Goal: Download file/media

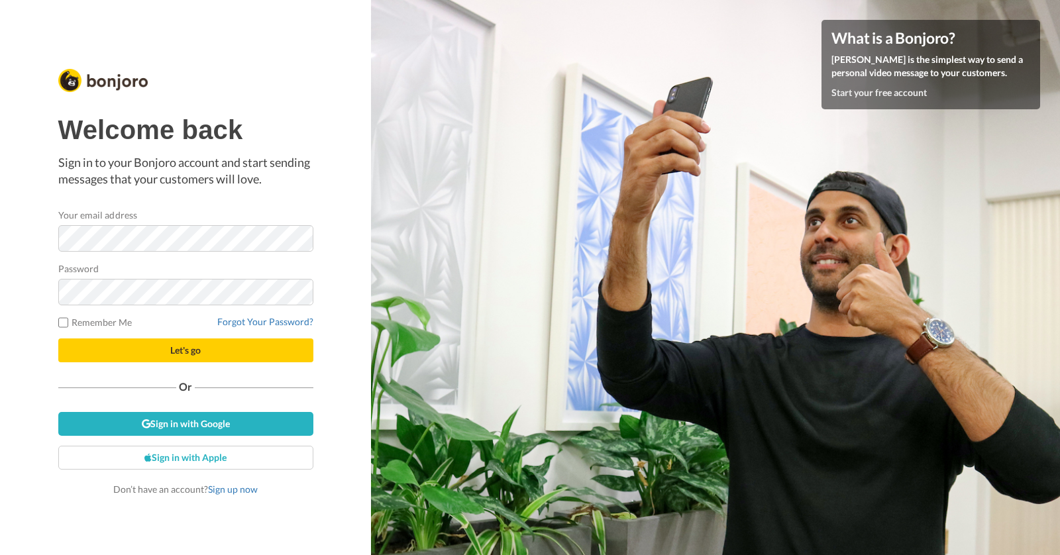
click at [1059, 238] on com-1password-button at bounding box center [1060, 277] width 0 height 555
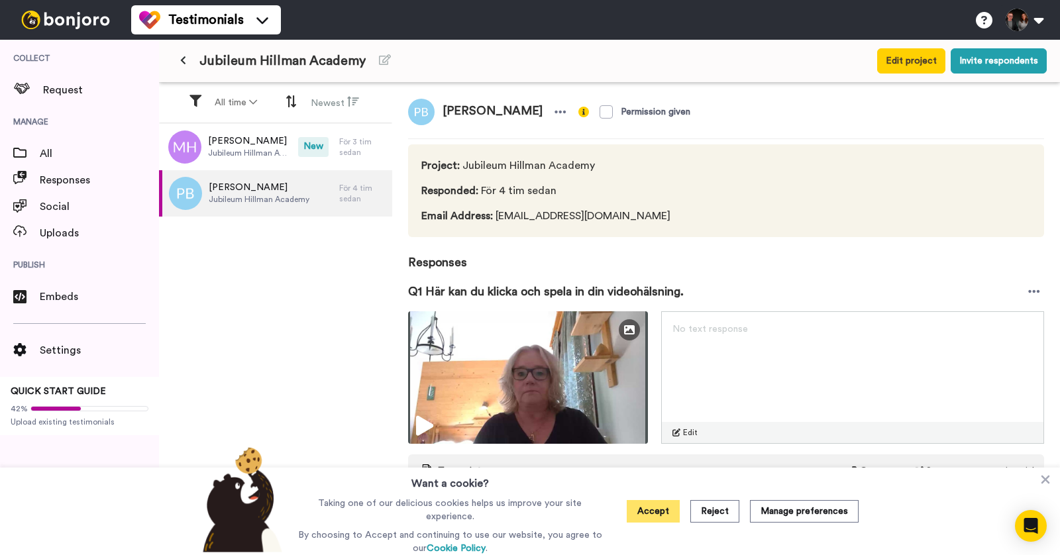
click at [655, 508] on button "Accept" at bounding box center [653, 511] width 53 height 23
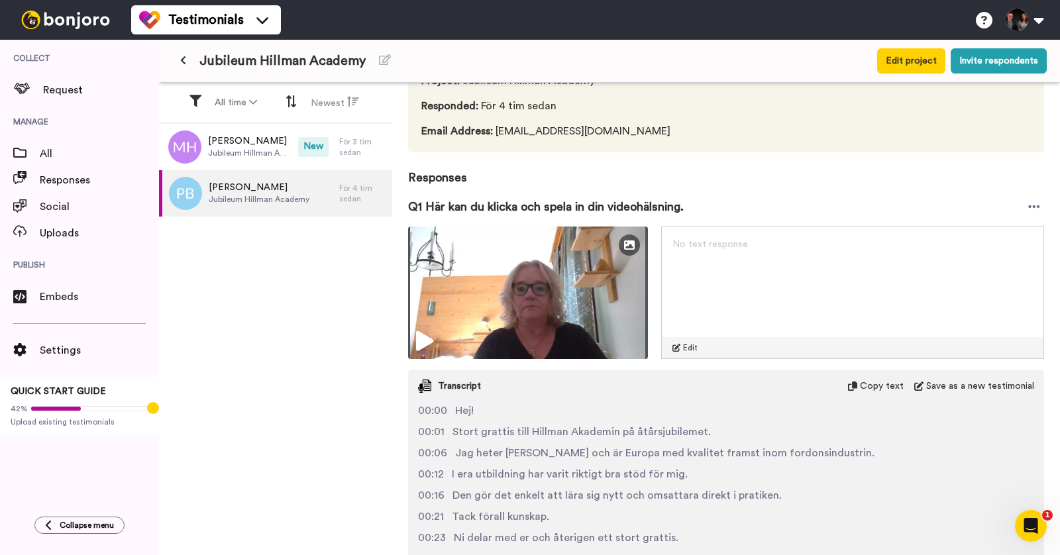
scroll to position [89, 0]
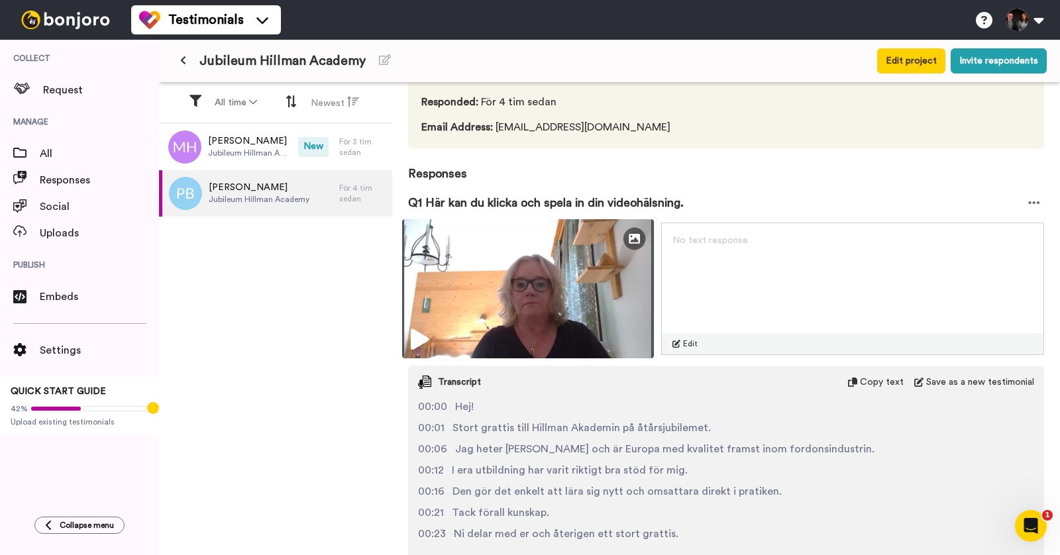
click at [407, 332] on img at bounding box center [528, 288] width 252 height 139
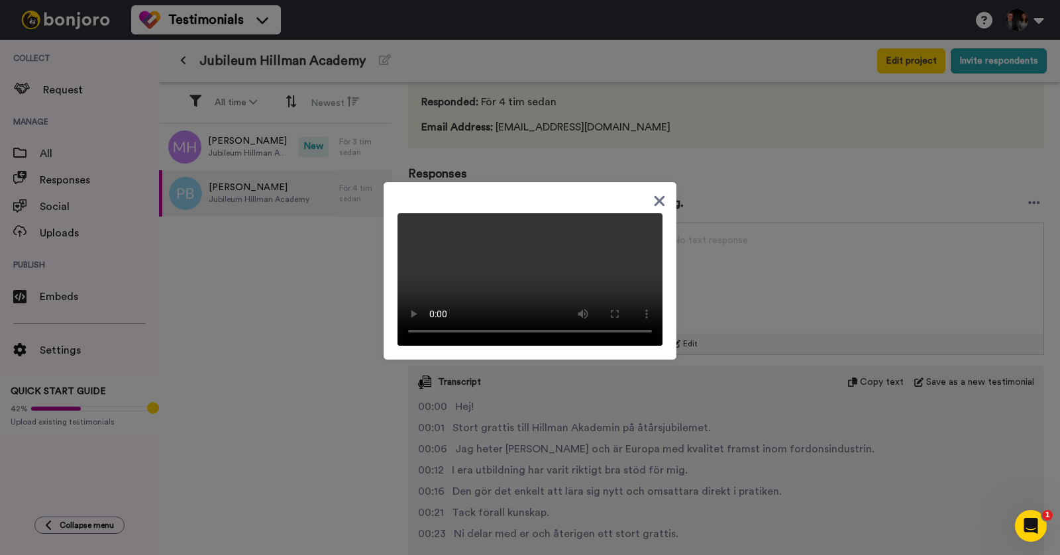
click at [659, 193] on icon at bounding box center [659, 201] width 13 height 17
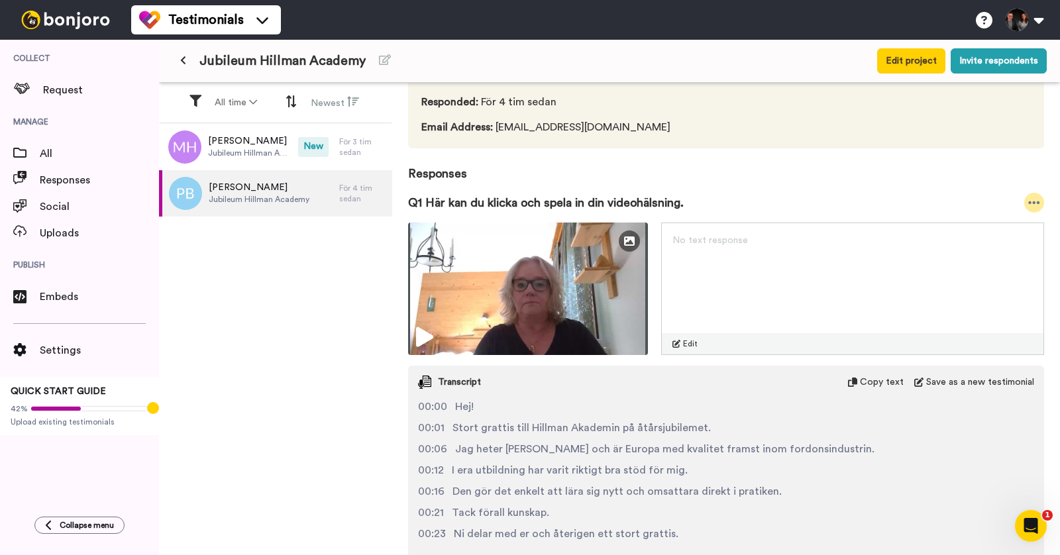
click at [1029, 201] on icon at bounding box center [1034, 202] width 11 height 3
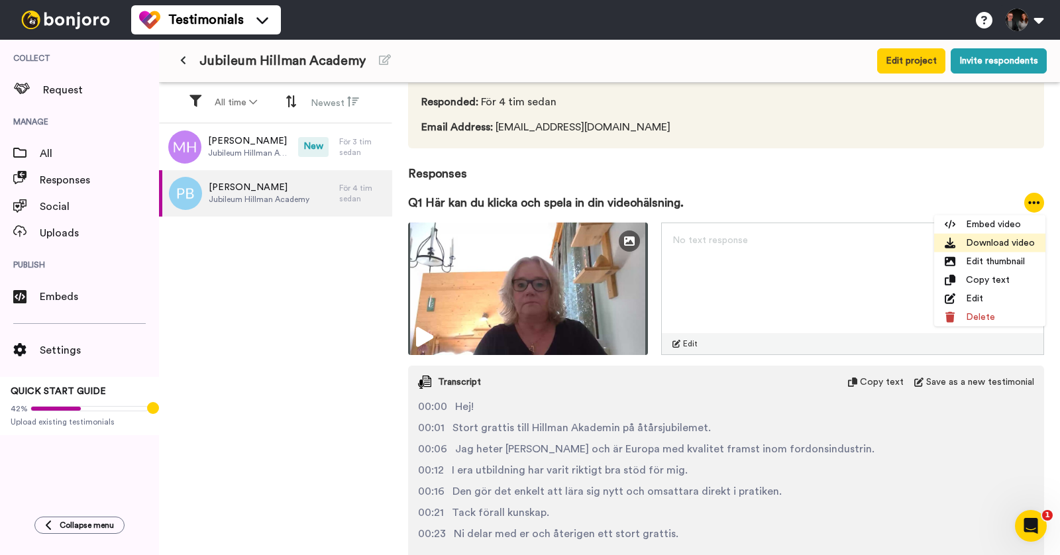
click at [973, 243] on li "Download video" at bounding box center [989, 243] width 111 height 19
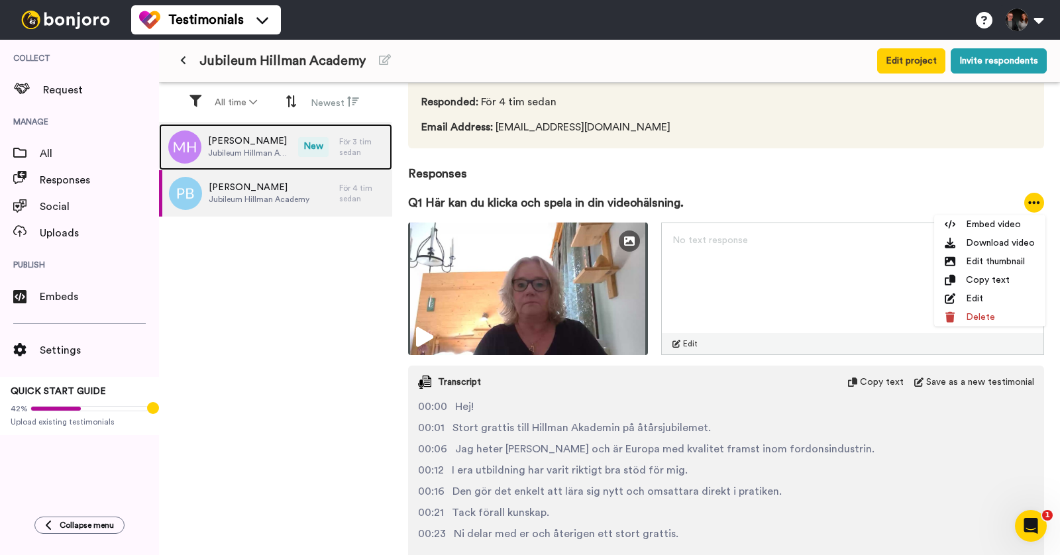
click at [235, 144] on span "Mikael Hellberg" at bounding box center [249, 141] width 83 height 13
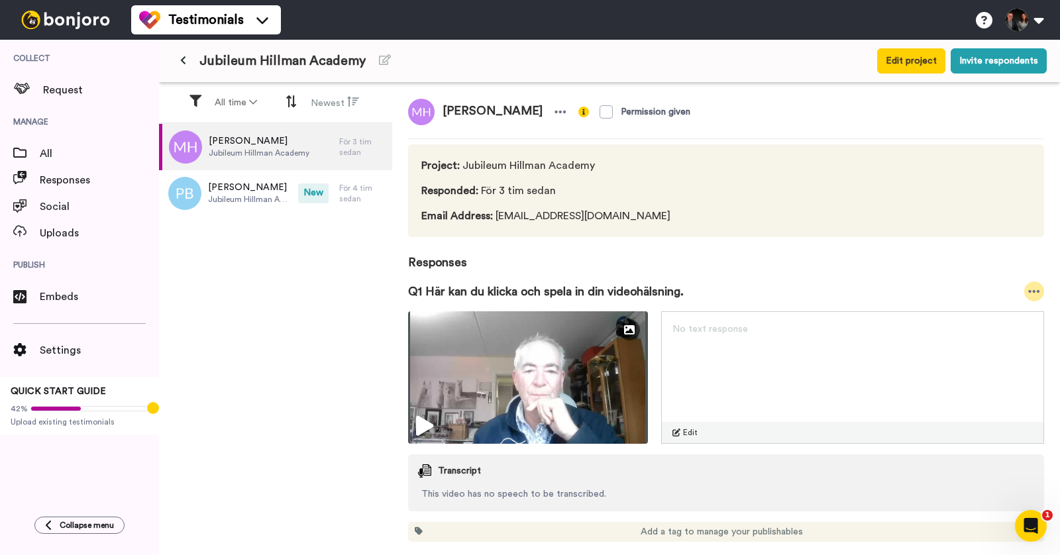
click at [1032, 289] on icon at bounding box center [1034, 291] width 12 height 13
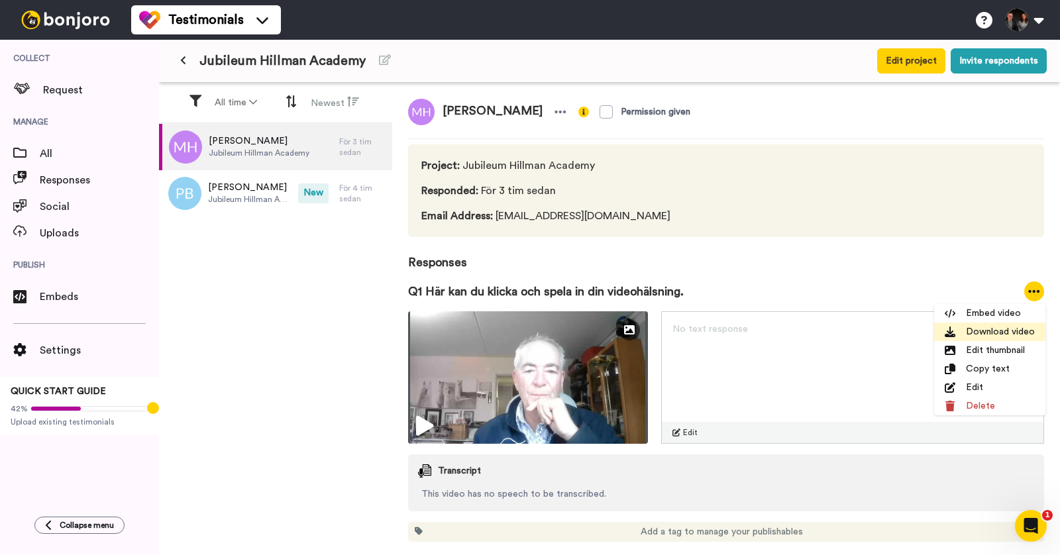
click at [978, 331] on li "Download video" at bounding box center [989, 332] width 111 height 19
